Goal: Information Seeking & Learning: Learn about a topic

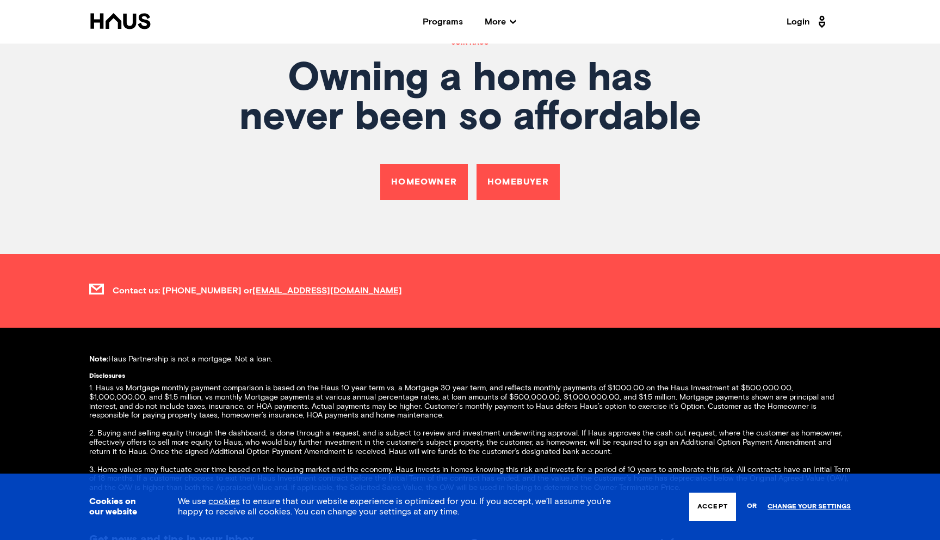
scroll to position [4045, 0]
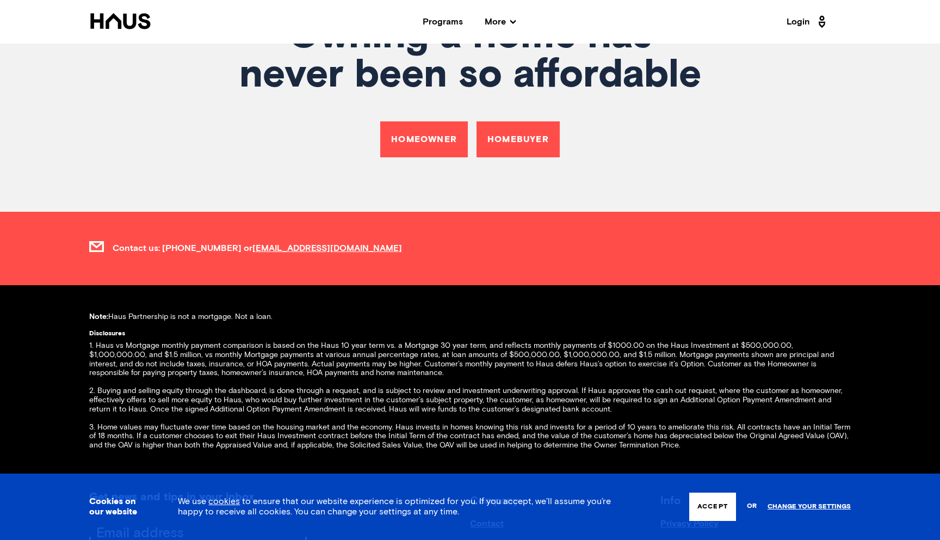
click at [508, 130] on link "Homebuyer" at bounding box center [518, 139] width 83 height 36
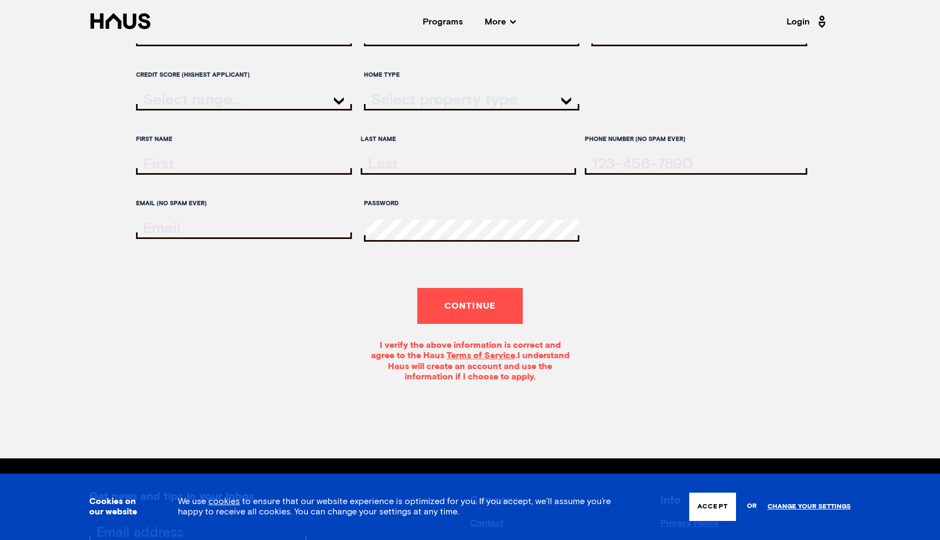
scroll to position [226, 0]
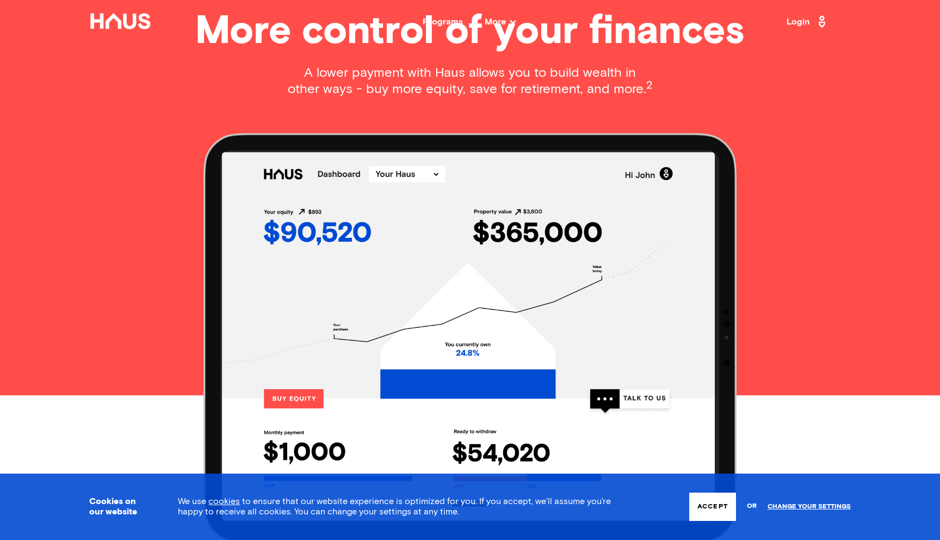
scroll to position [1075, 0]
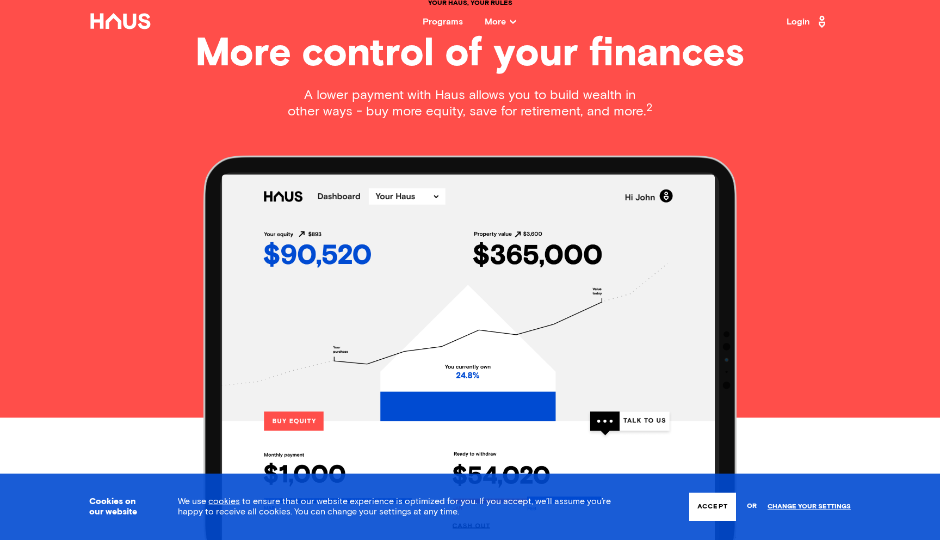
click at [496, 15] on nav "Back Programs More Resources Testimonials FAQ About Us Login" at bounding box center [470, 22] width 871 height 44
click at [496, 17] on span "More" at bounding box center [500, 21] width 31 height 9
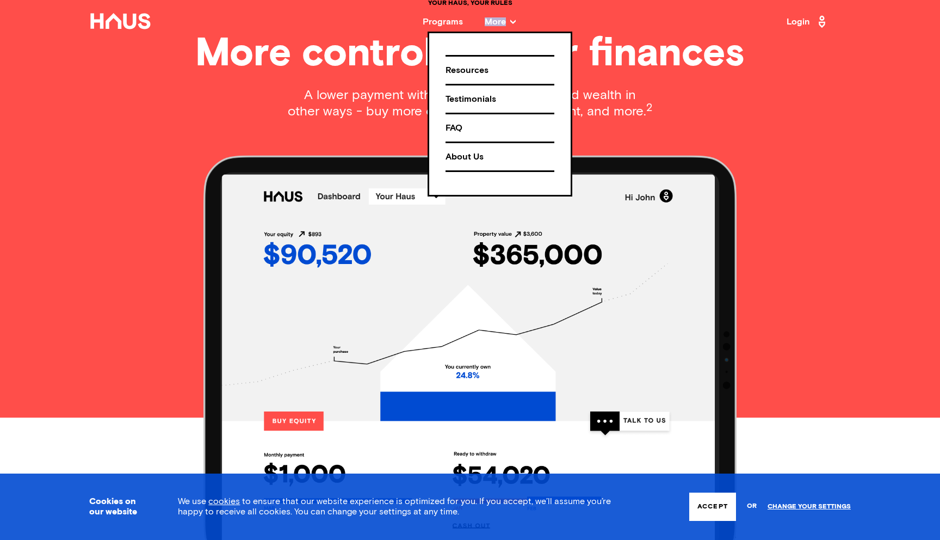
click at [462, 129] on div "FAQ" at bounding box center [500, 128] width 109 height 19
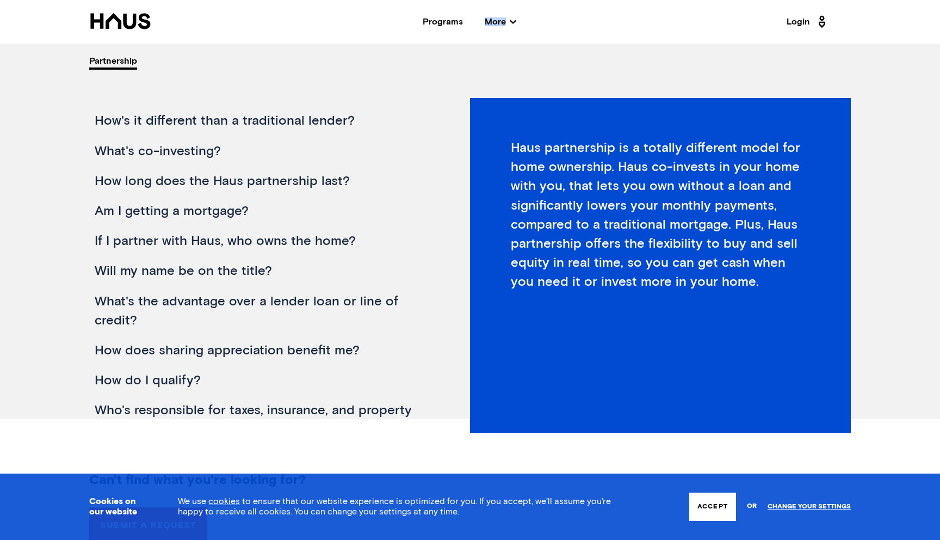
scroll to position [64, 0]
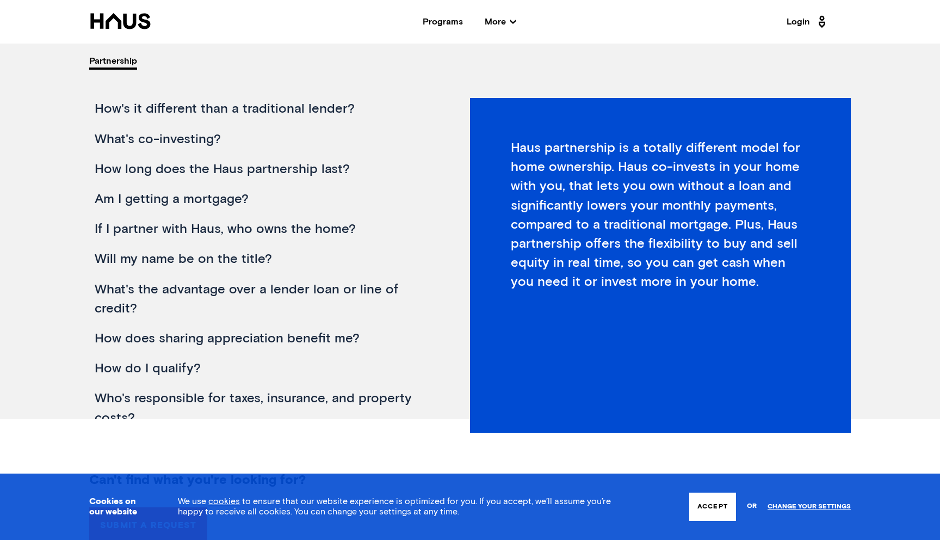
click at [213, 202] on div "Am I getting a mortgage?" at bounding box center [260, 199] width 343 height 30
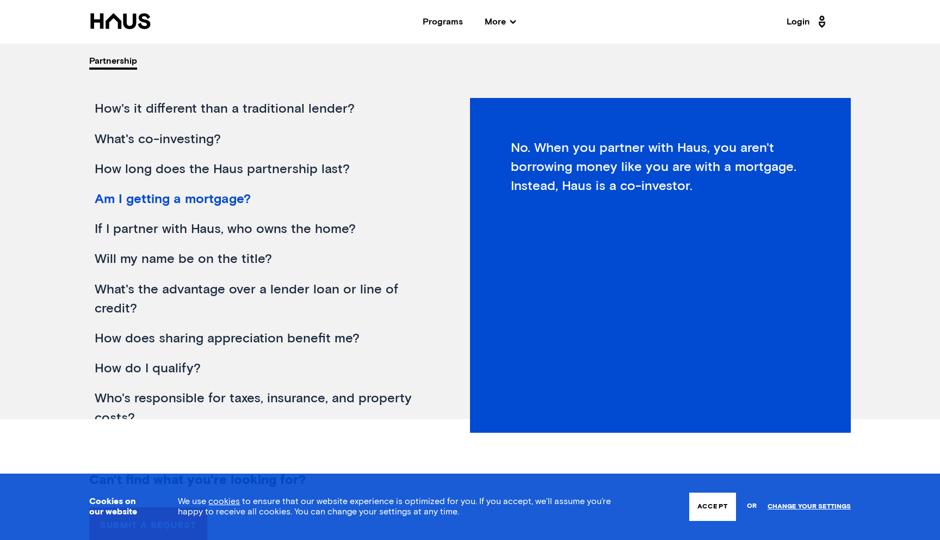
click at [199, 226] on div "If I partner with Haus, who owns the home?" at bounding box center [260, 229] width 343 height 30
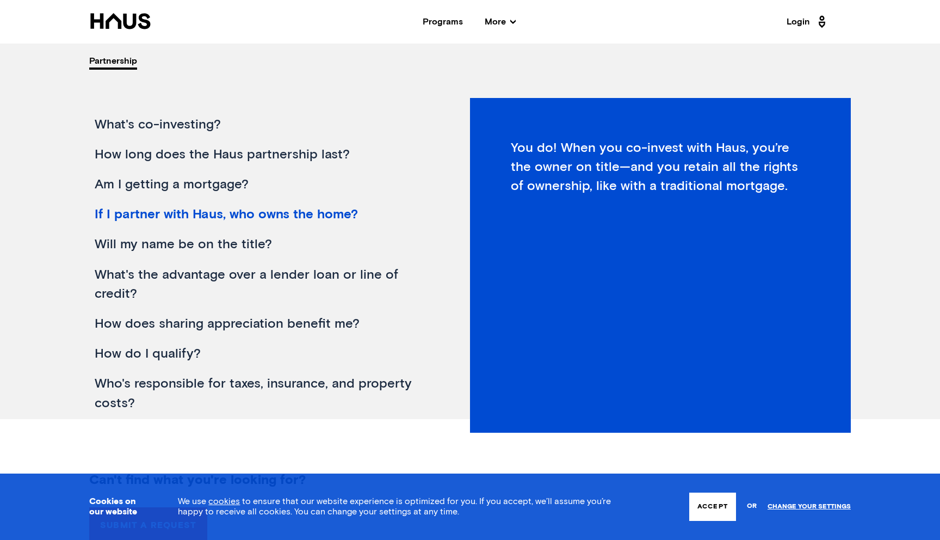
scroll to position [79, 0]
click at [219, 319] on div "How does sharing appreciation benefit me?" at bounding box center [260, 323] width 343 height 30
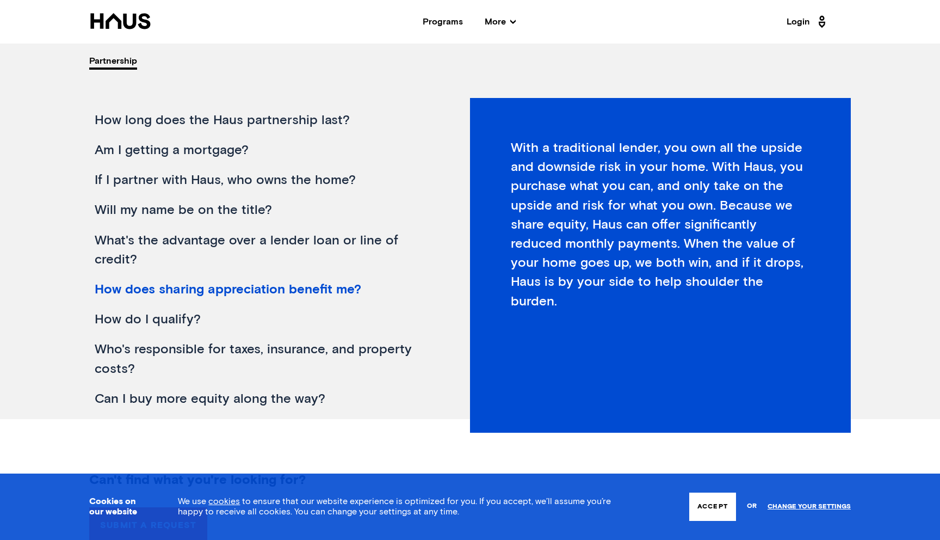
scroll to position [128, 0]
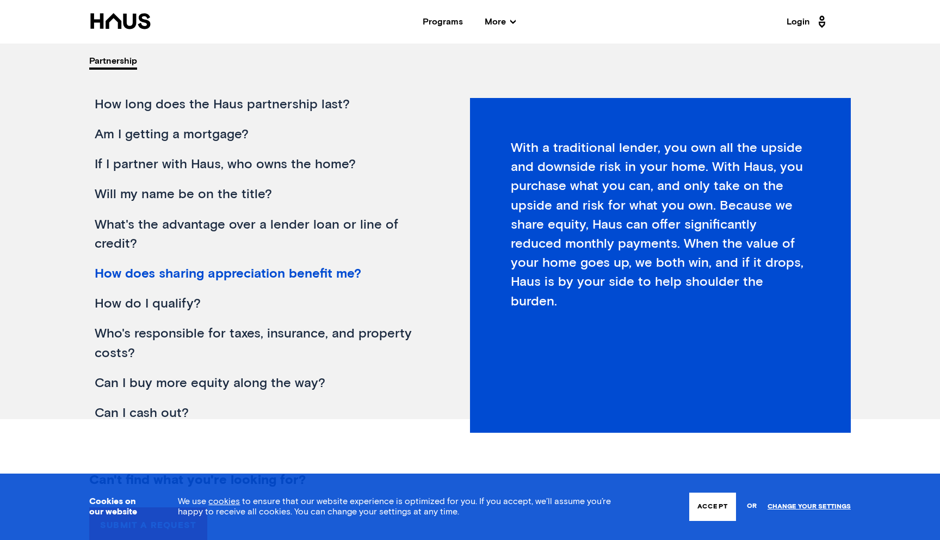
click at [174, 308] on div "How do I qualify?" at bounding box center [260, 304] width 343 height 30
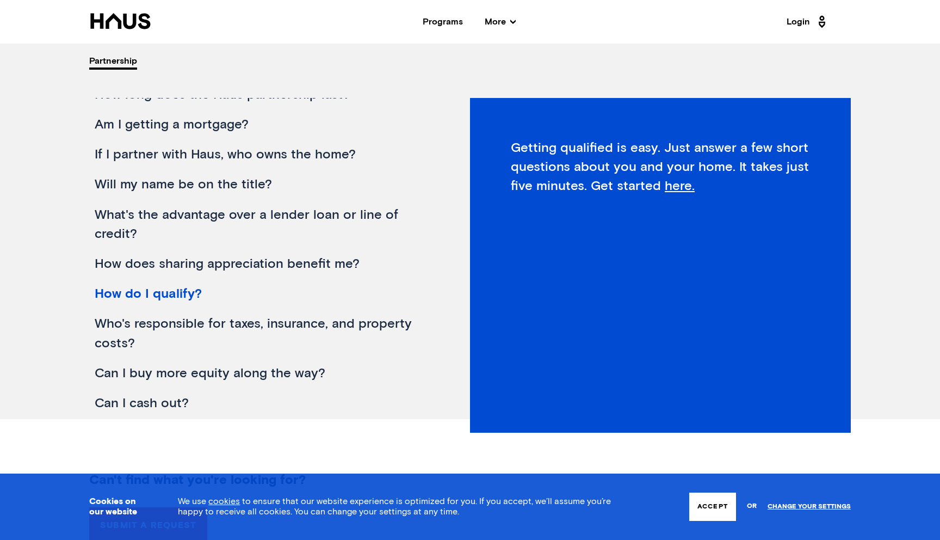
scroll to position [143, 0]
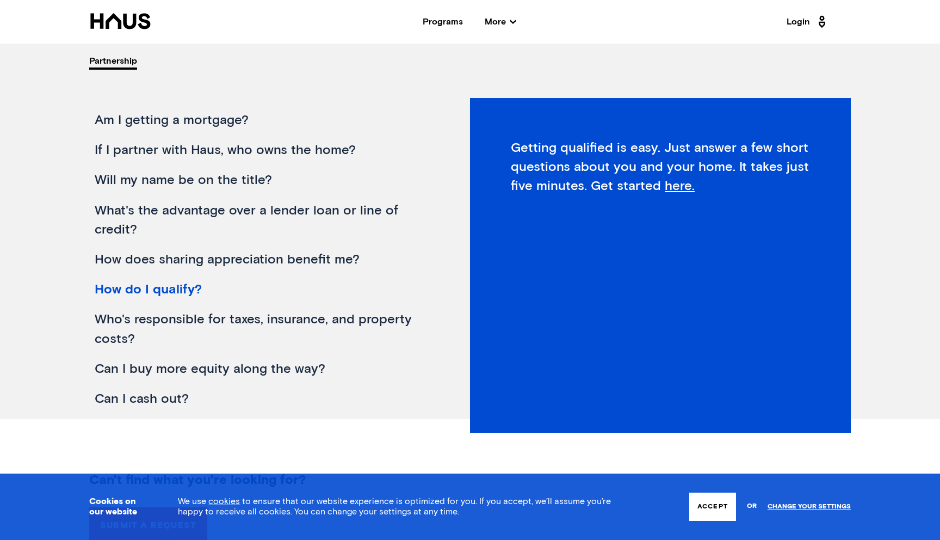
click at [170, 324] on div "Who's responsible for taxes, insurance, and property costs?" at bounding box center [260, 329] width 343 height 49
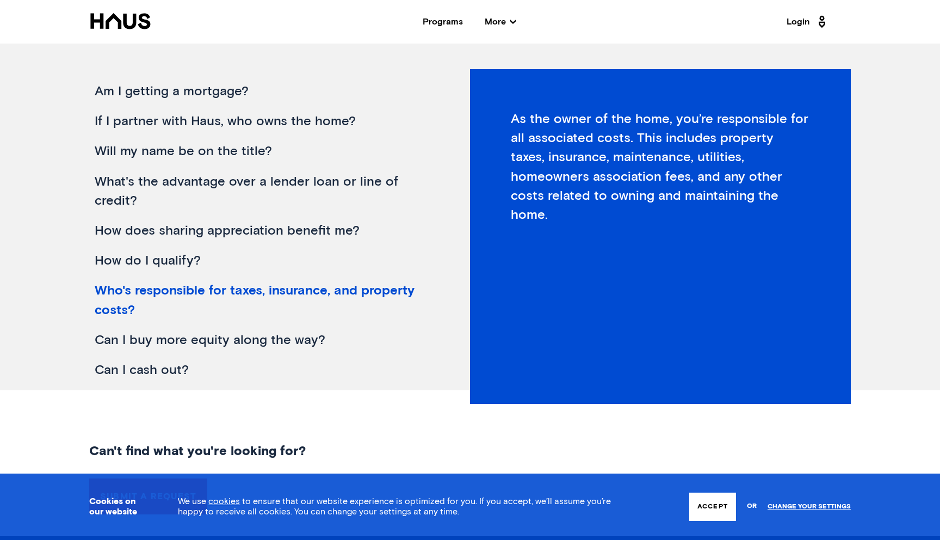
scroll to position [196, 0]
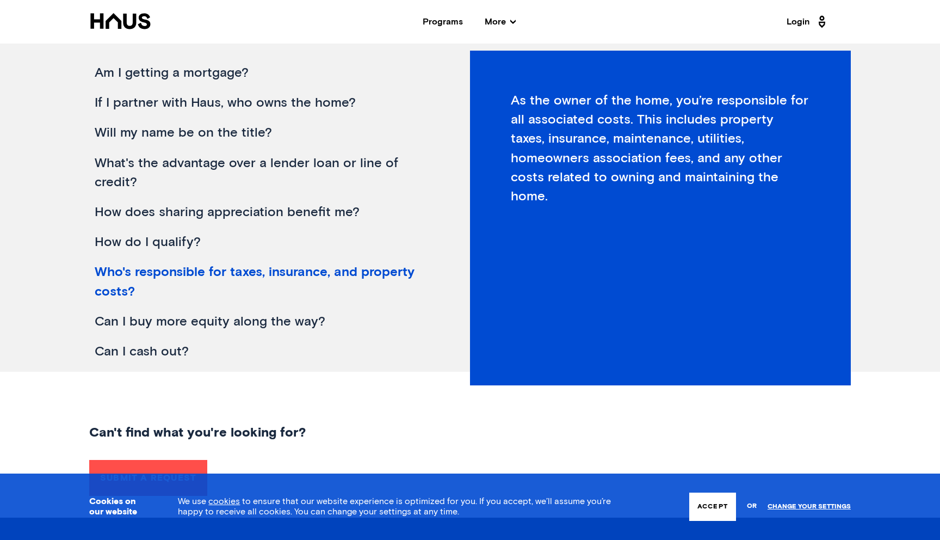
click at [258, 319] on div "Can I buy more equity along the way?" at bounding box center [260, 322] width 343 height 30
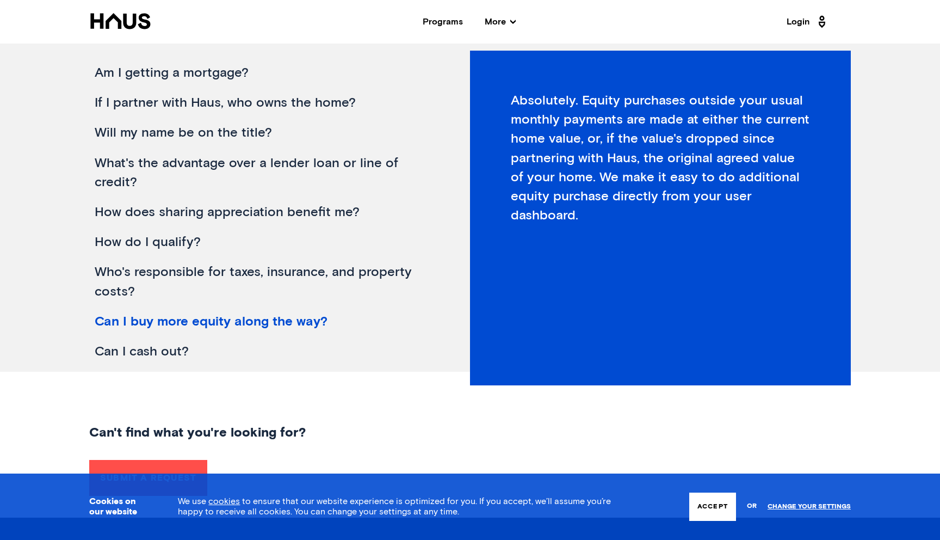
click at [154, 353] on div "Can I cash out?" at bounding box center [260, 352] width 343 height 30
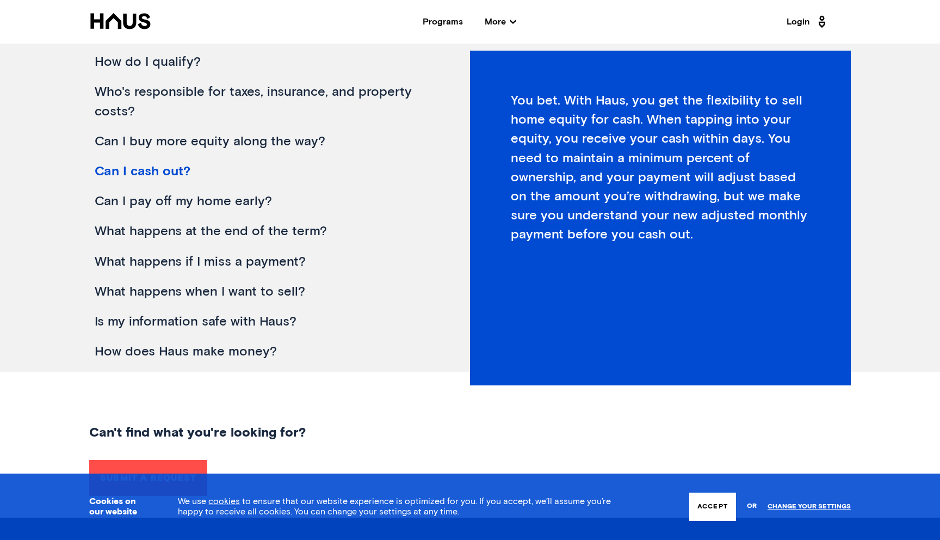
scroll to position [329, 0]
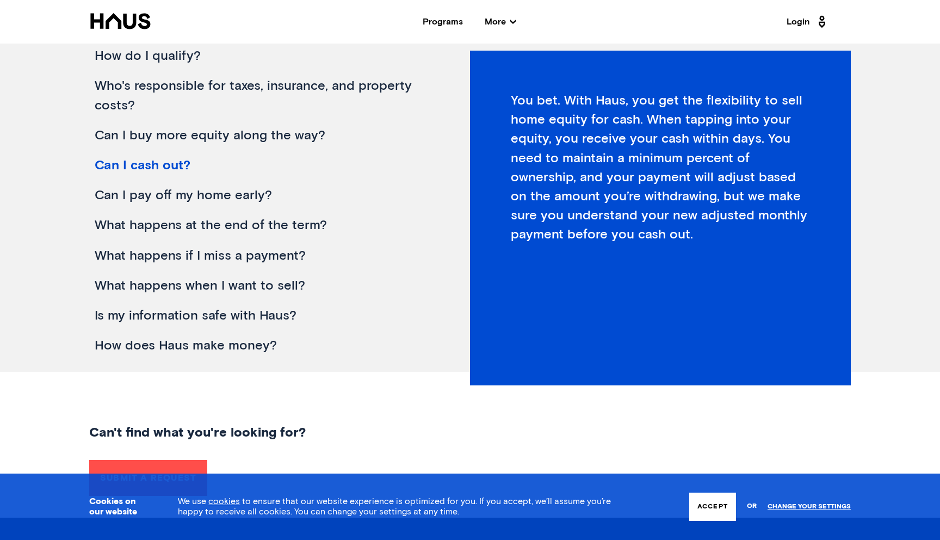
click at [258, 189] on div "Can I pay off my home early?" at bounding box center [260, 196] width 343 height 30
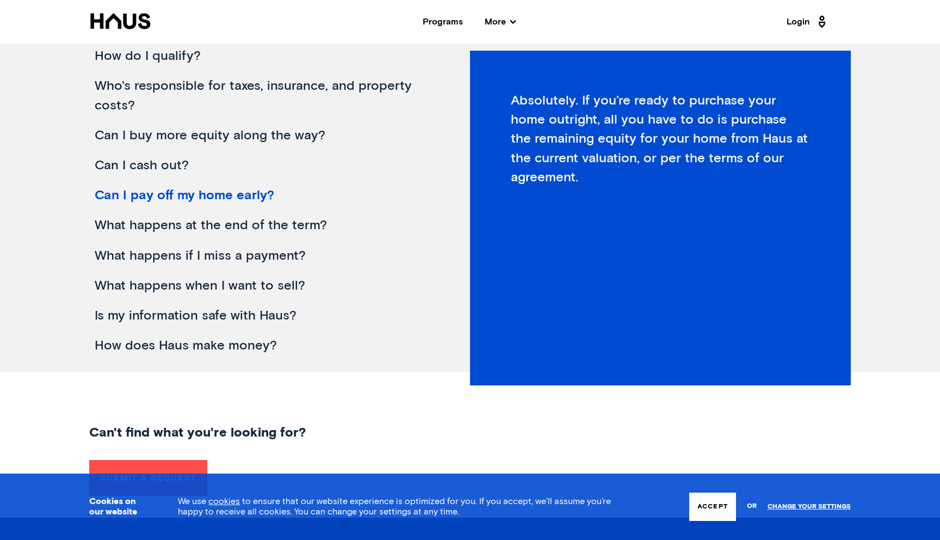
click at [249, 228] on div "What happens at the end of the term?" at bounding box center [260, 226] width 343 height 30
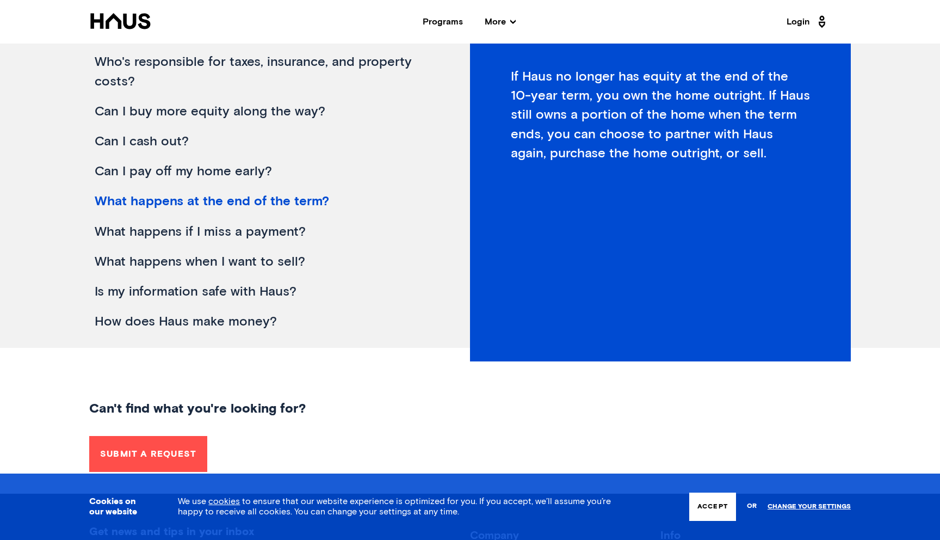
scroll to position [227, 0]
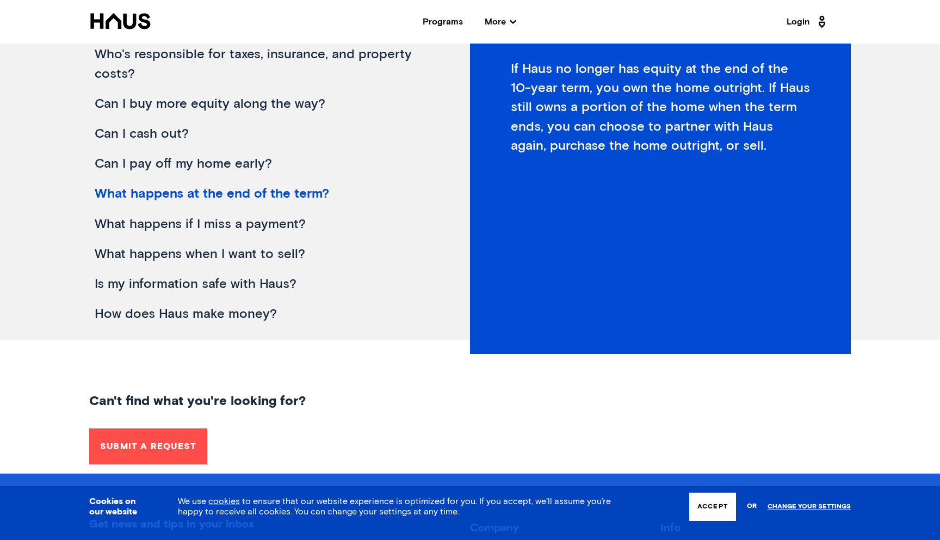
click at [254, 227] on div "What happens if I miss a payment?" at bounding box center [260, 225] width 343 height 30
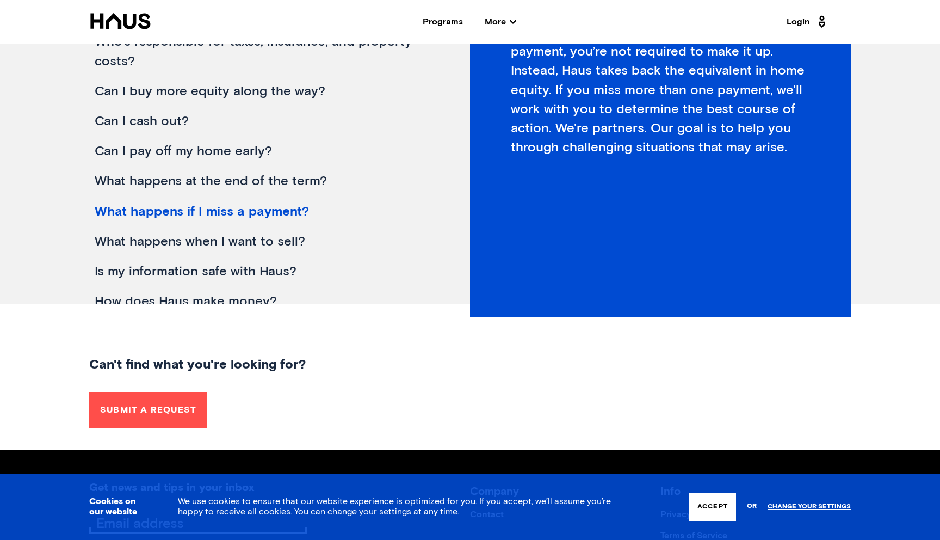
scroll to position [329, 0]
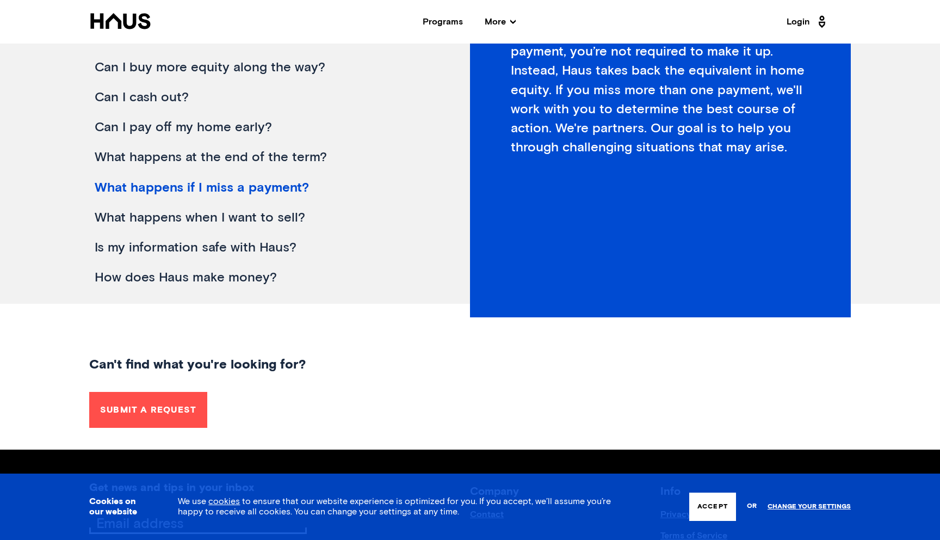
click at [237, 216] on div "What happens when I want to sell?" at bounding box center [260, 218] width 343 height 30
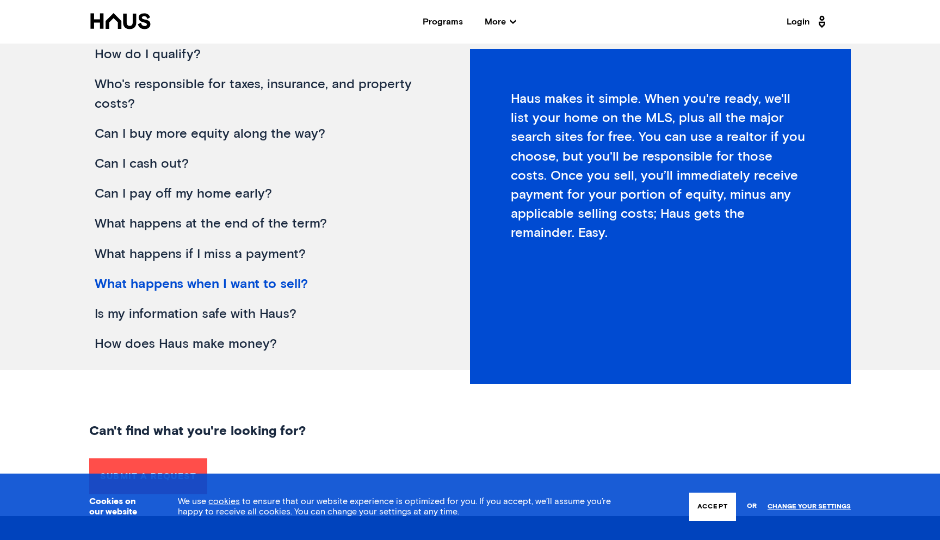
scroll to position [207, 0]
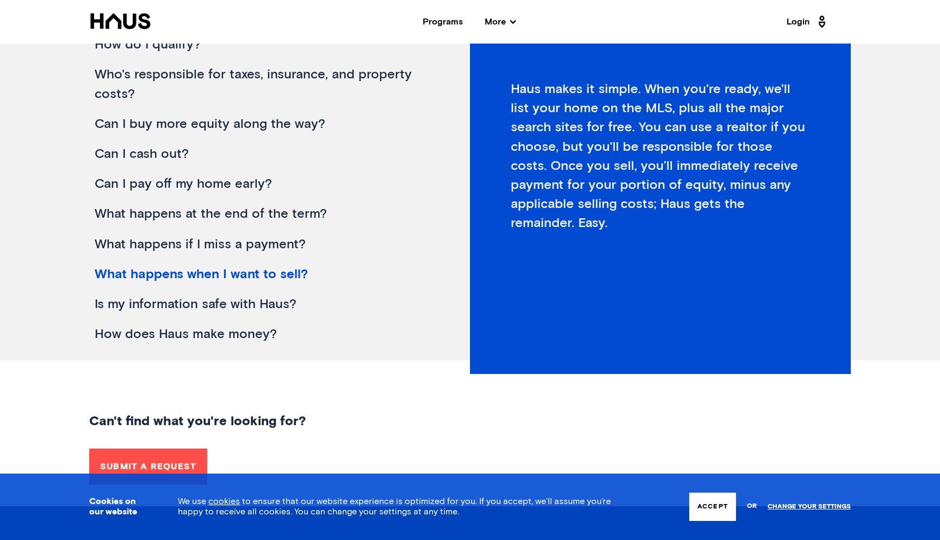
click at [213, 304] on div "Is my information safe with Haus?" at bounding box center [260, 304] width 343 height 30
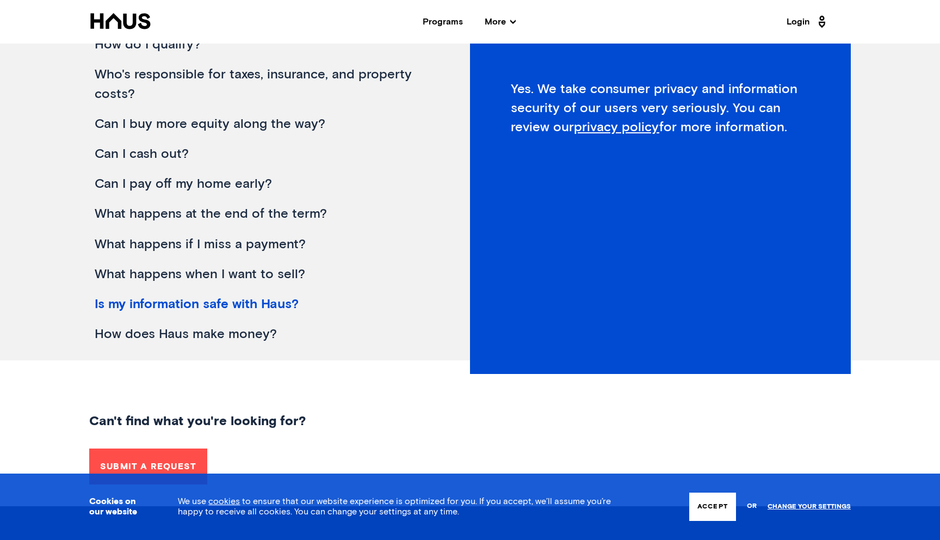
scroll to position [219, 0]
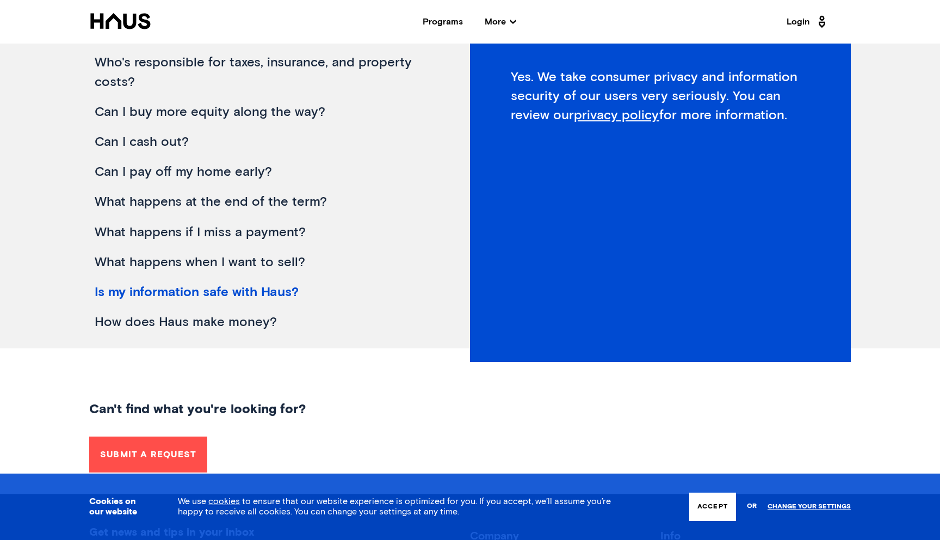
click at [241, 322] on div "How does Haus make money?" at bounding box center [260, 322] width 343 height 30
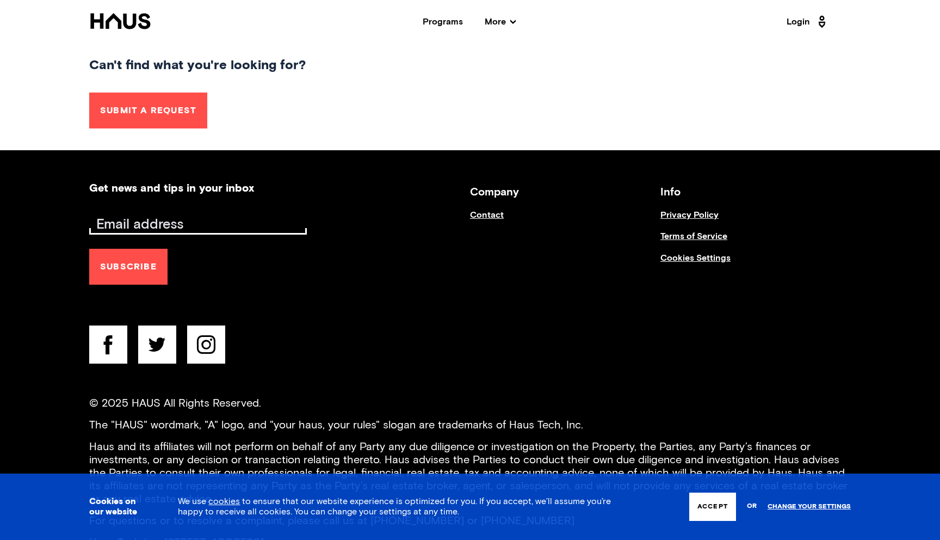
scroll to position [569, 0]
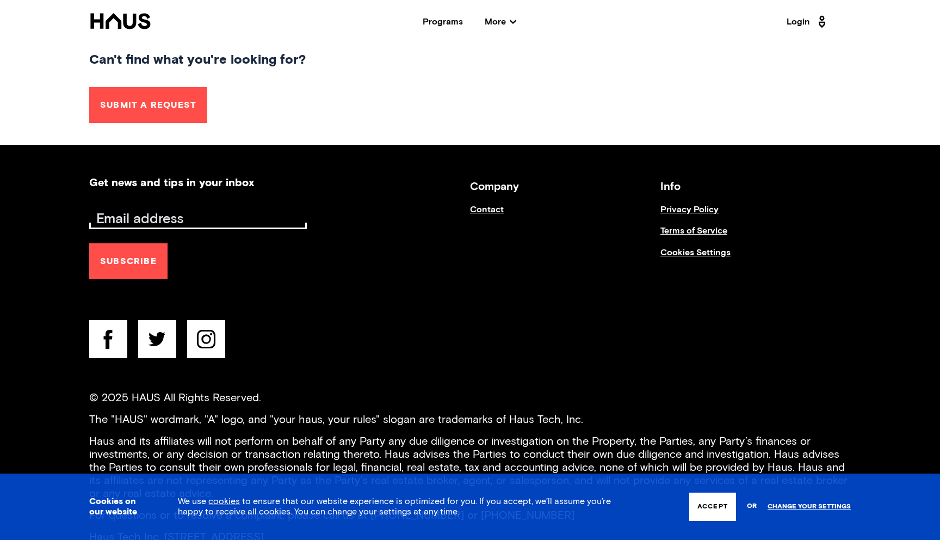
click at [168, 340] on icon at bounding box center [157, 339] width 38 height 38
